Goal: Information Seeking & Learning: Find specific page/section

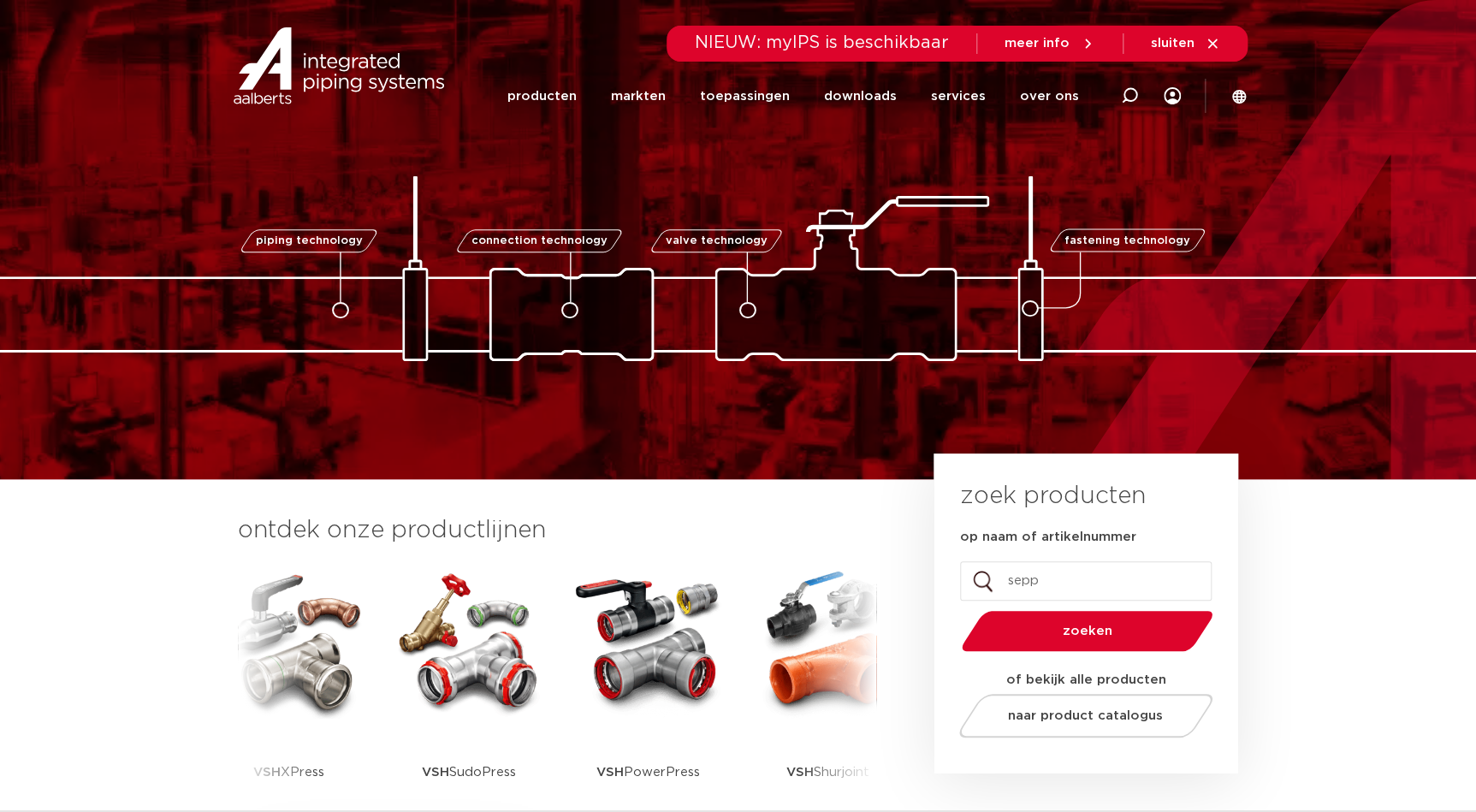
type input "sepp"
click at [954, 609] on button "zoeken" at bounding box center [1087, 631] width 266 height 44
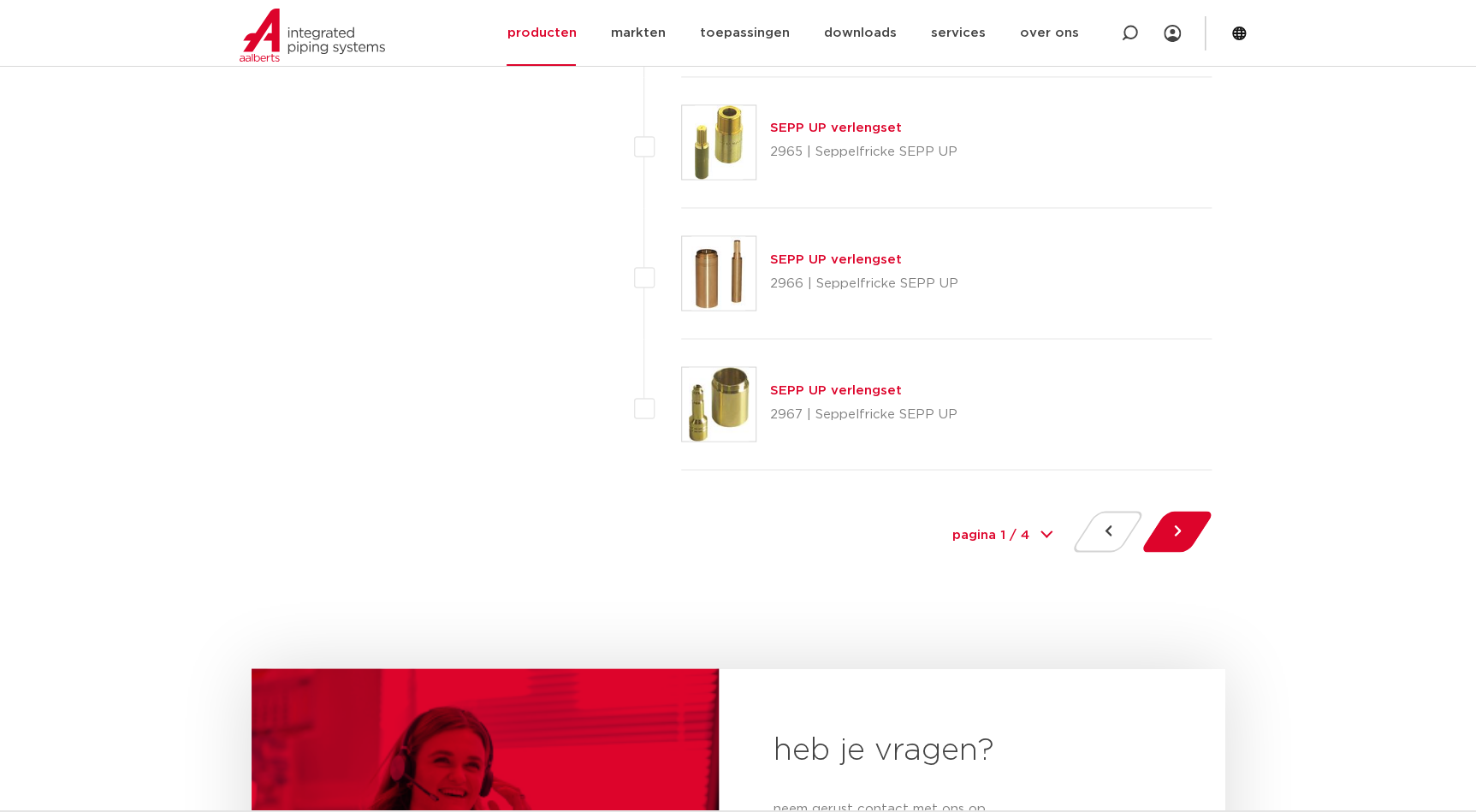
scroll to position [7930, 0]
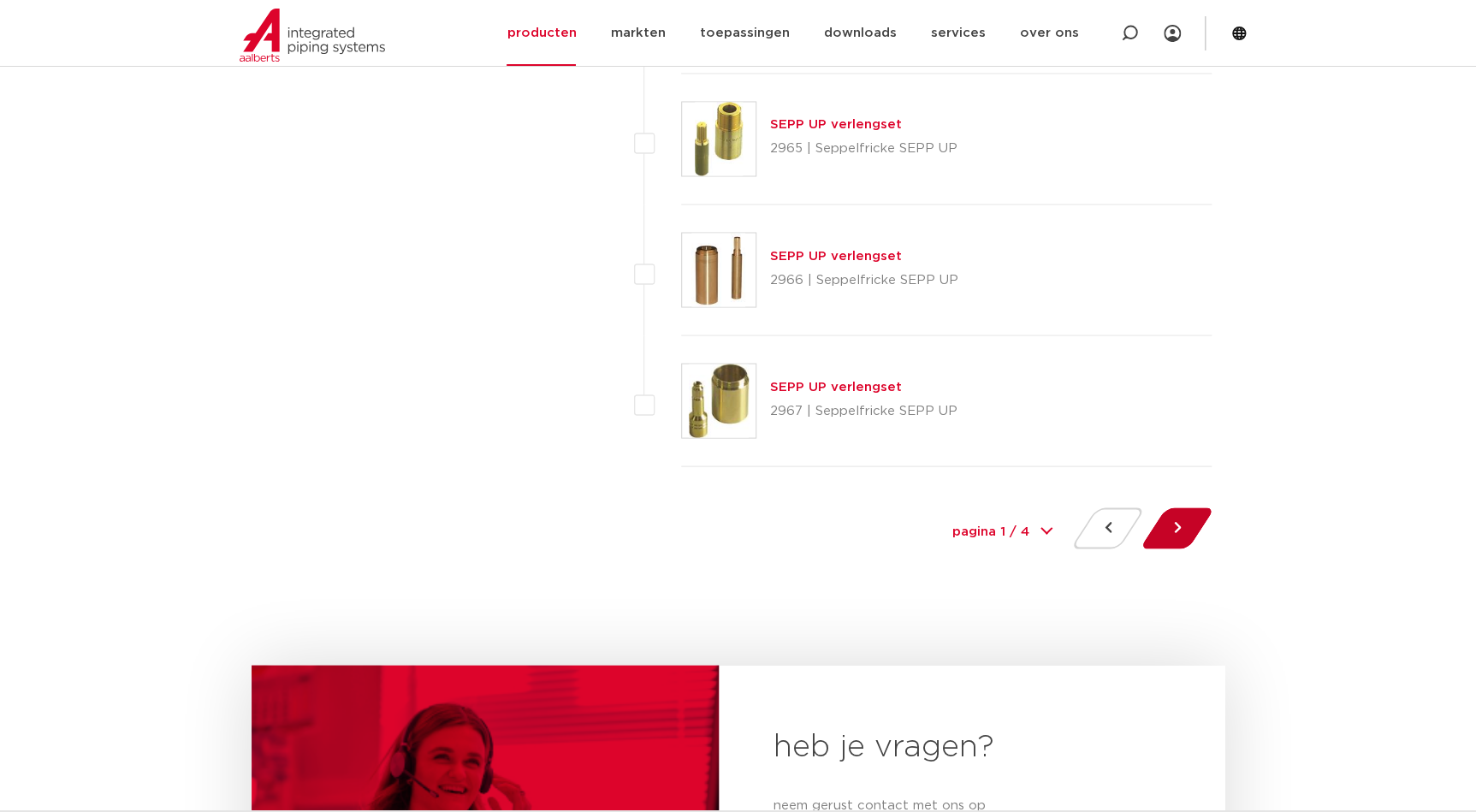
click at [1168, 532] on button at bounding box center [1177, 528] width 49 height 41
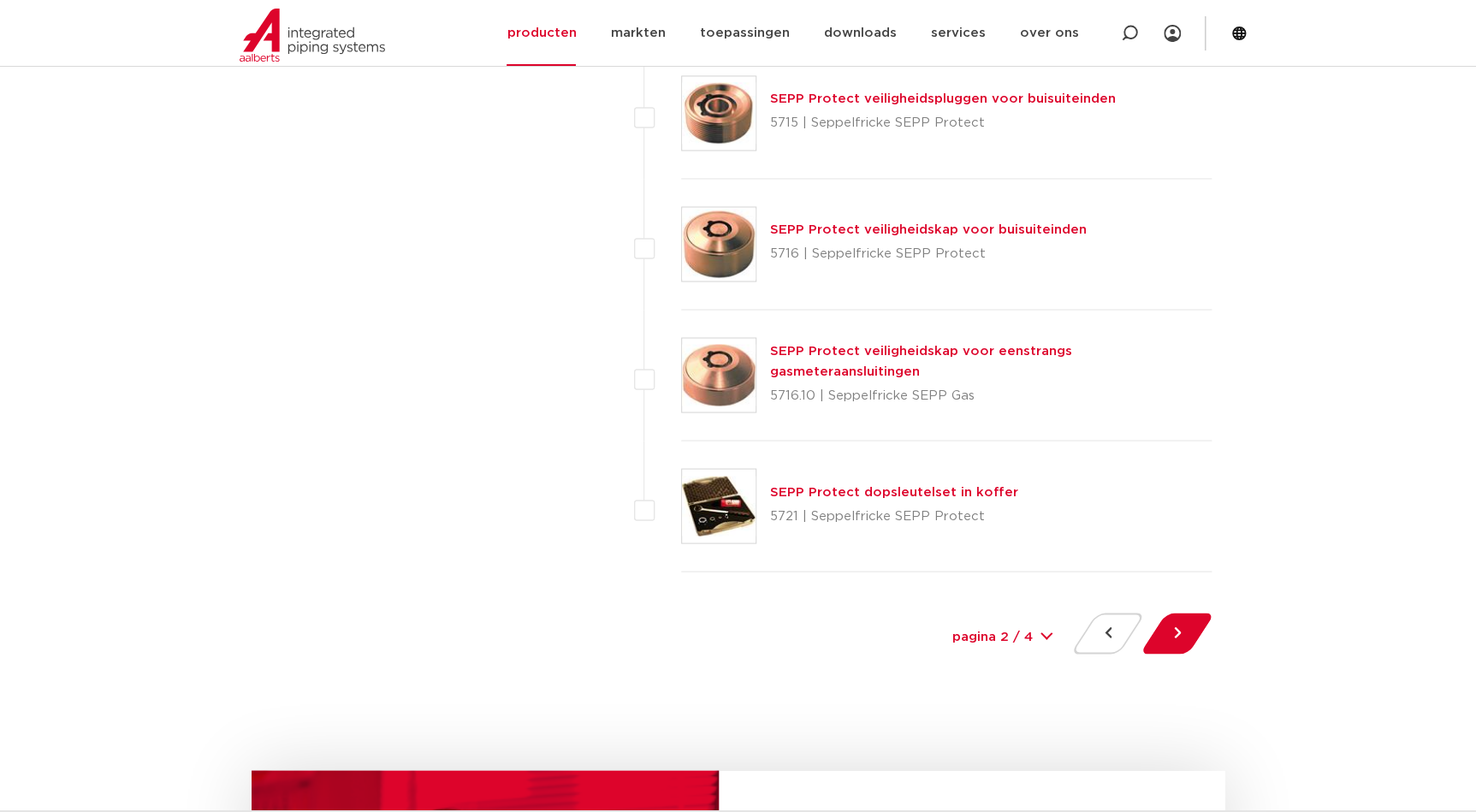
scroll to position [7852, 0]
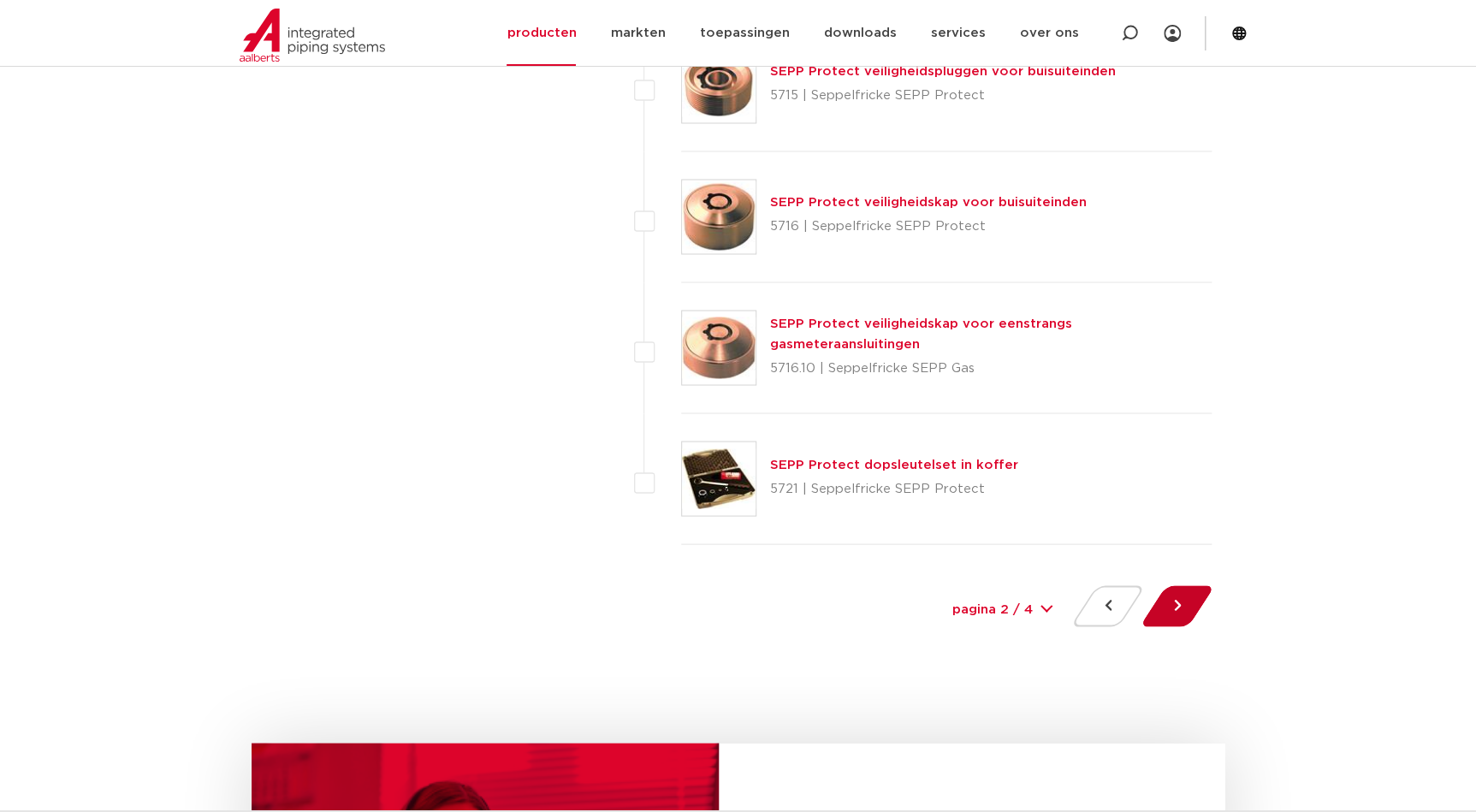
click at [1188, 596] on button at bounding box center [1177, 606] width 49 height 41
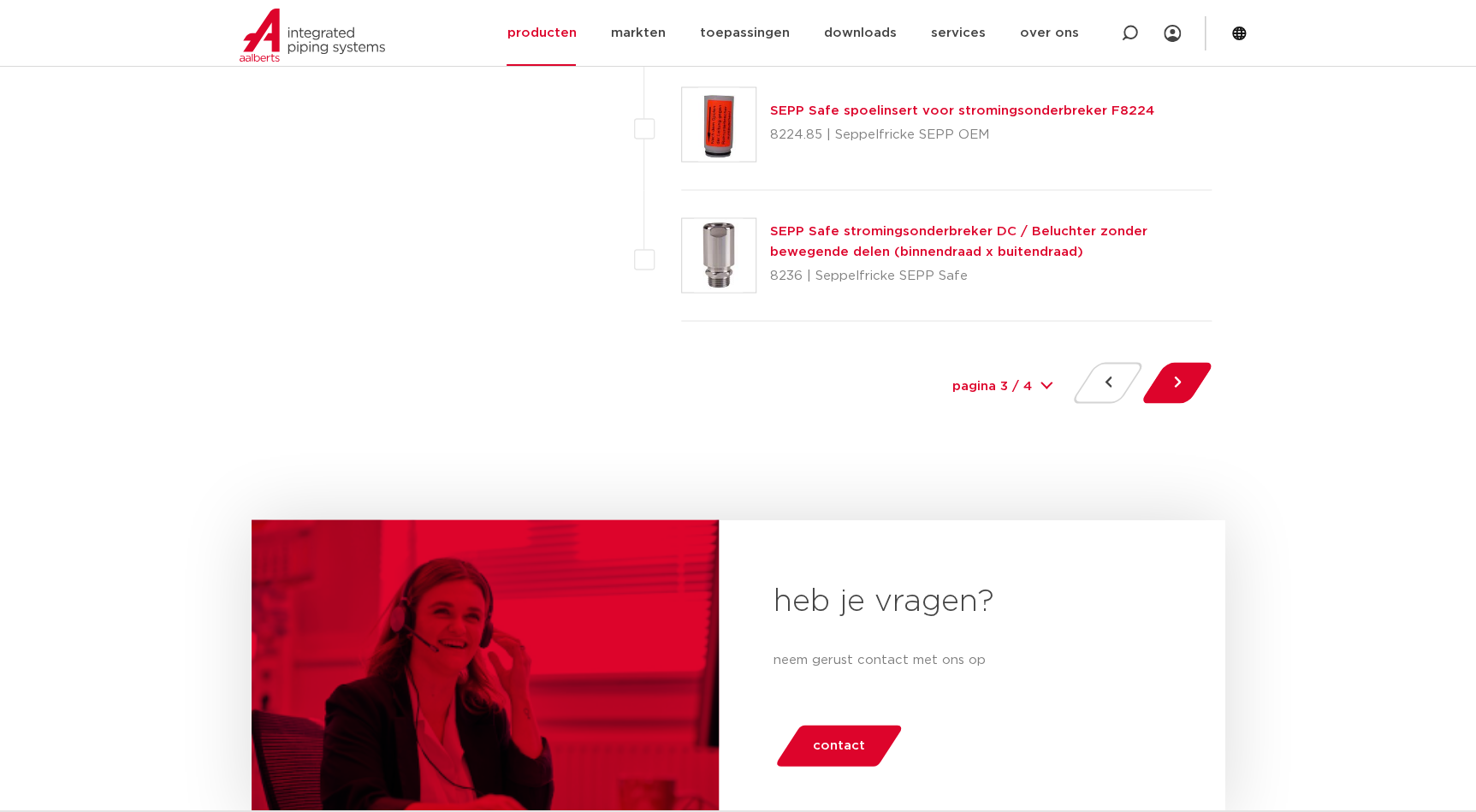
scroll to position [8086, 0]
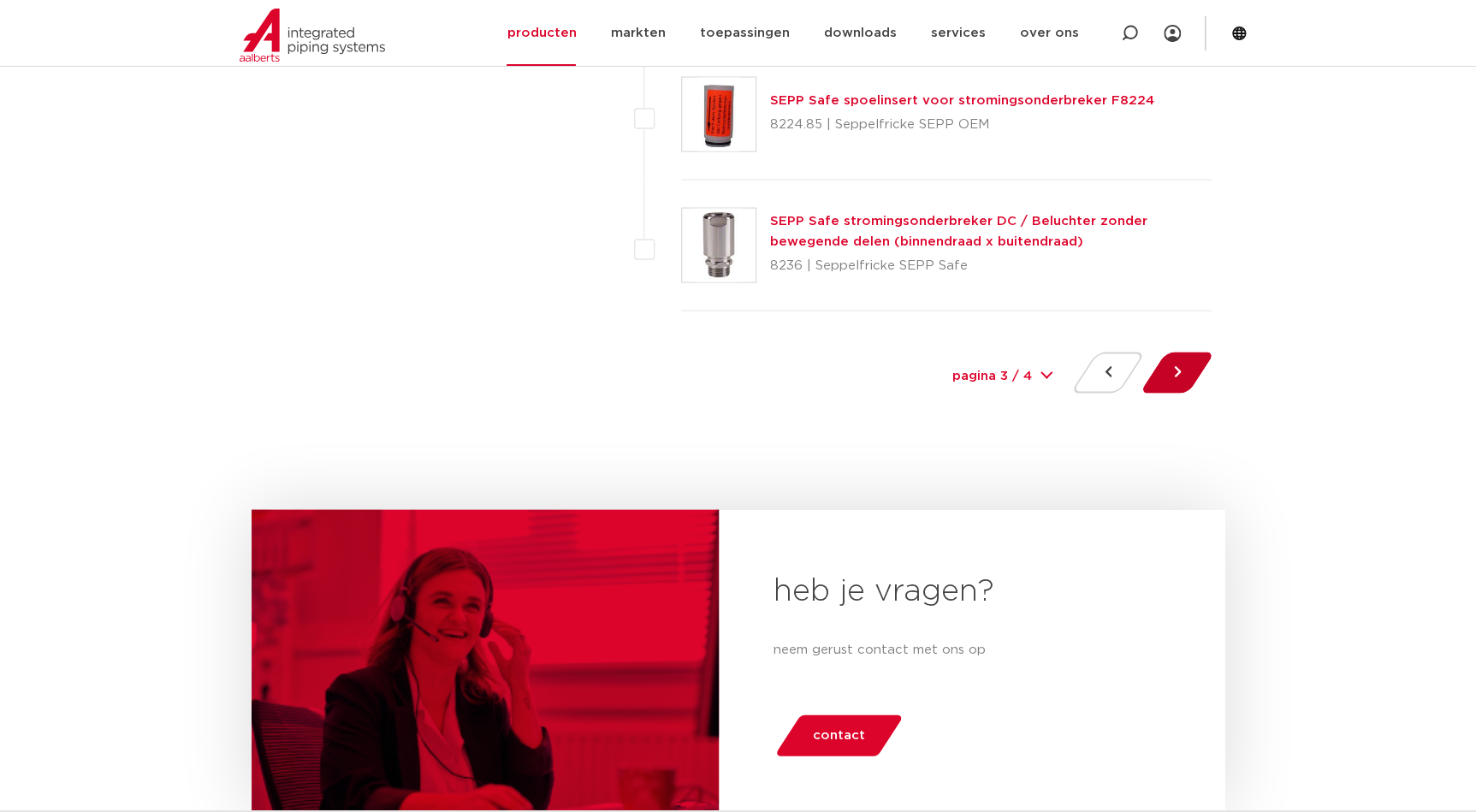
click at [1176, 357] on button at bounding box center [1177, 372] width 49 height 41
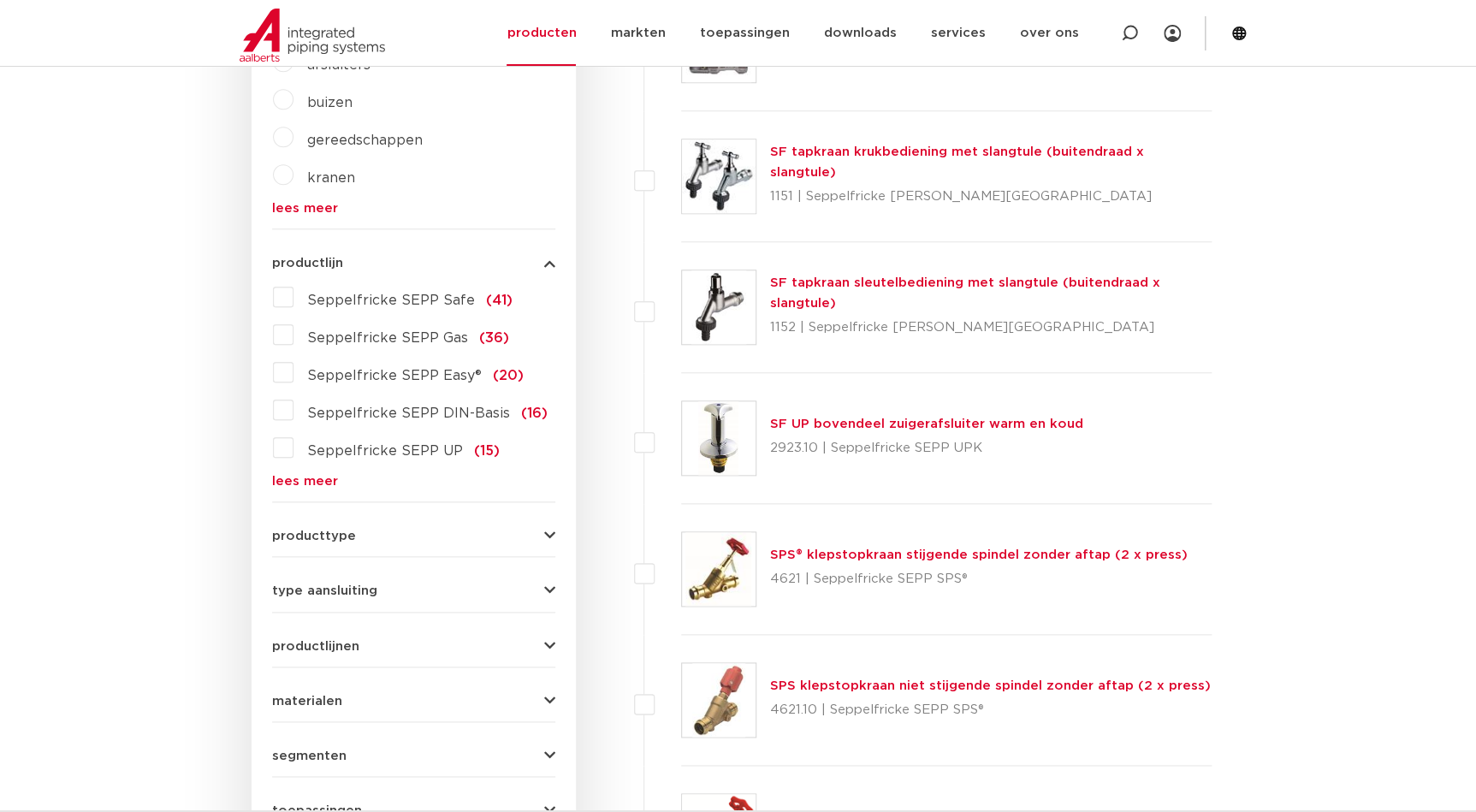
scroll to position [544, 0]
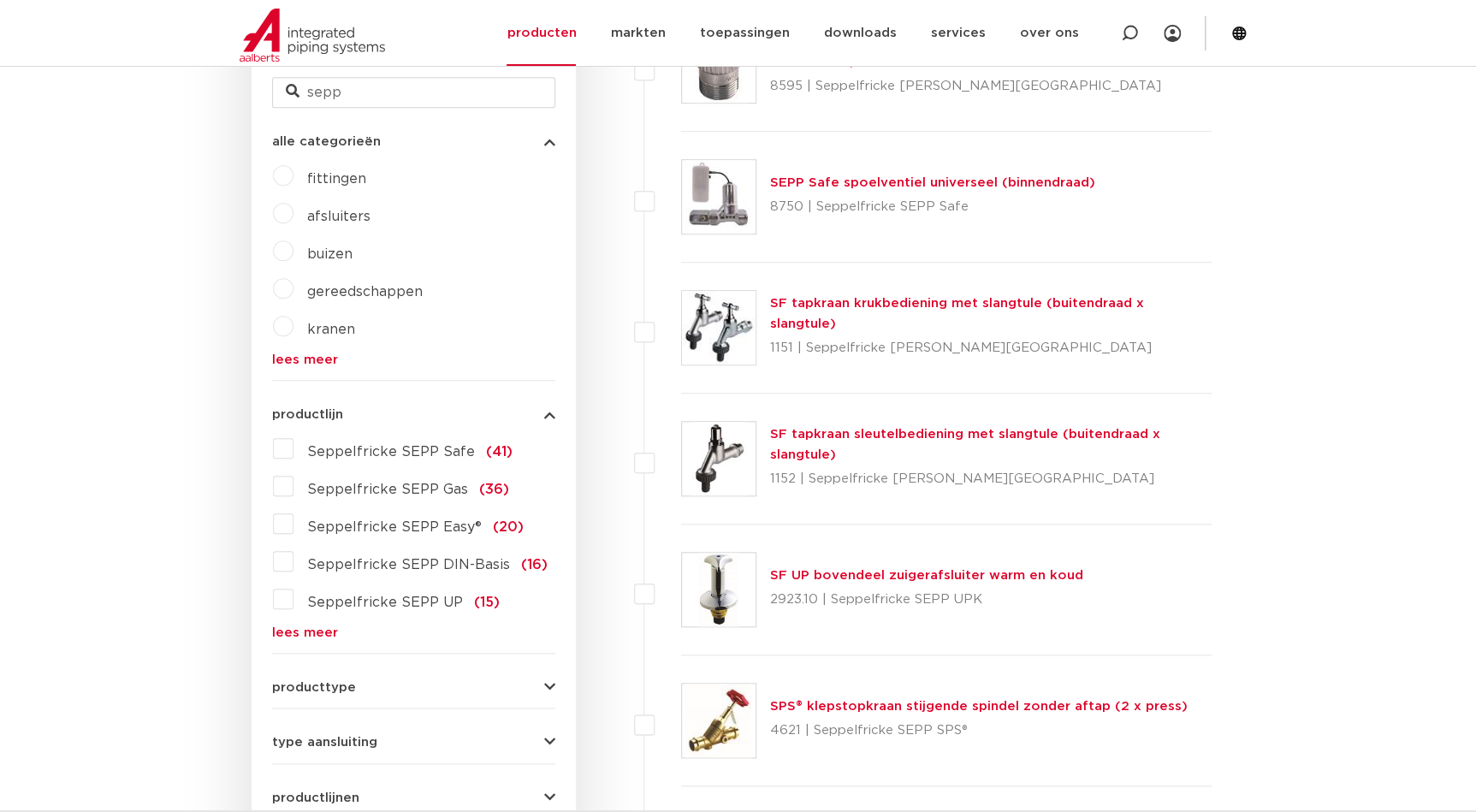
click at [841, 434] on link "SF tapkraan sleutelbediening met slangtule (buitendraad x slangtule)" at bounding box center [965, 444] width 390 height 34
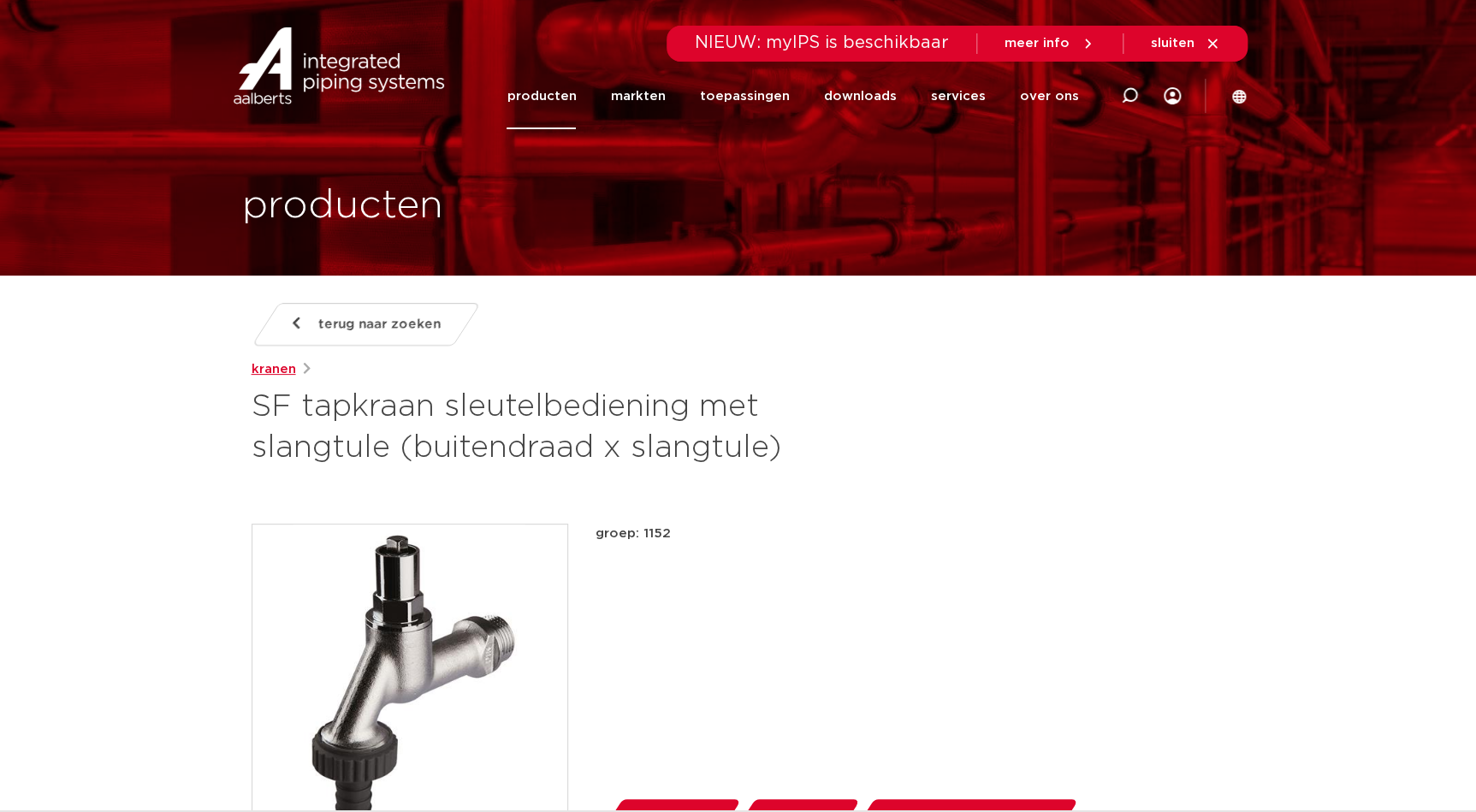
click at [291, 375] on link "kranen" at bounding box center [274, 369] width 45 height 21
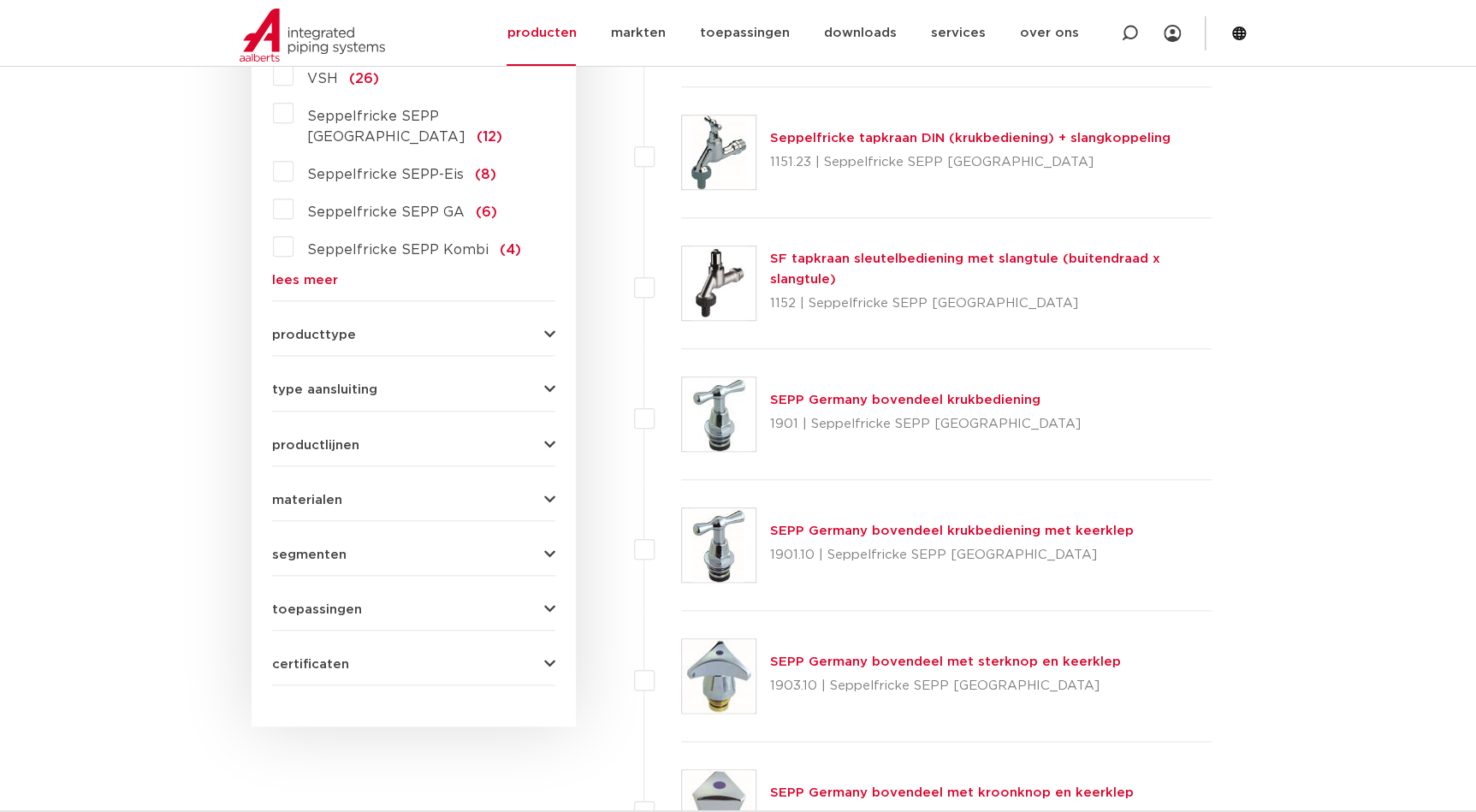
scroll to position [544, 0]
click at [829, 264] on link "SF tapkraan sleutelbediening met slangtule (buitendraad x slangtule)" at bounding box center [965, 270] width 390 height 34
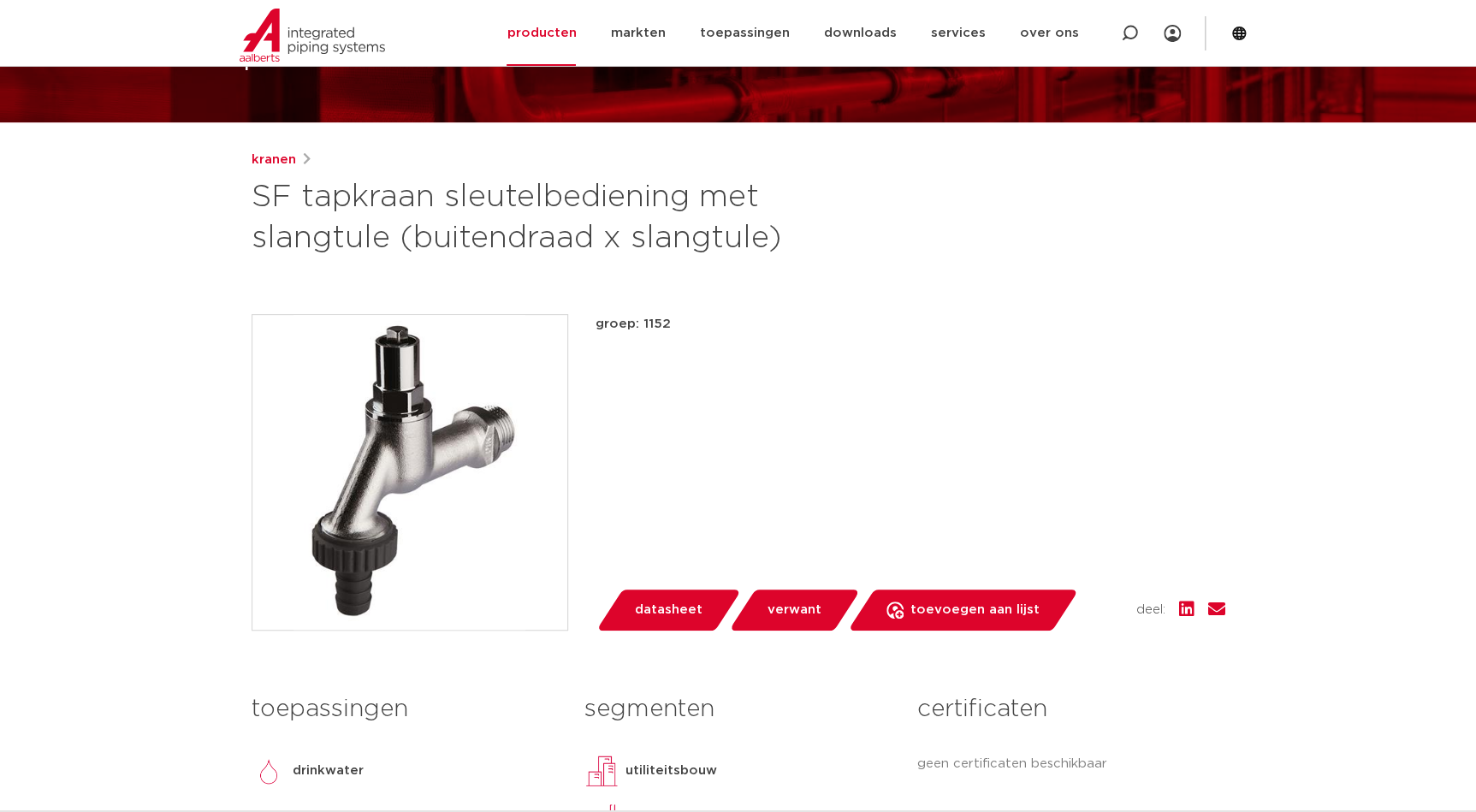
scroll to position [155, 0]
